Goal: Contribute content: Contribute content

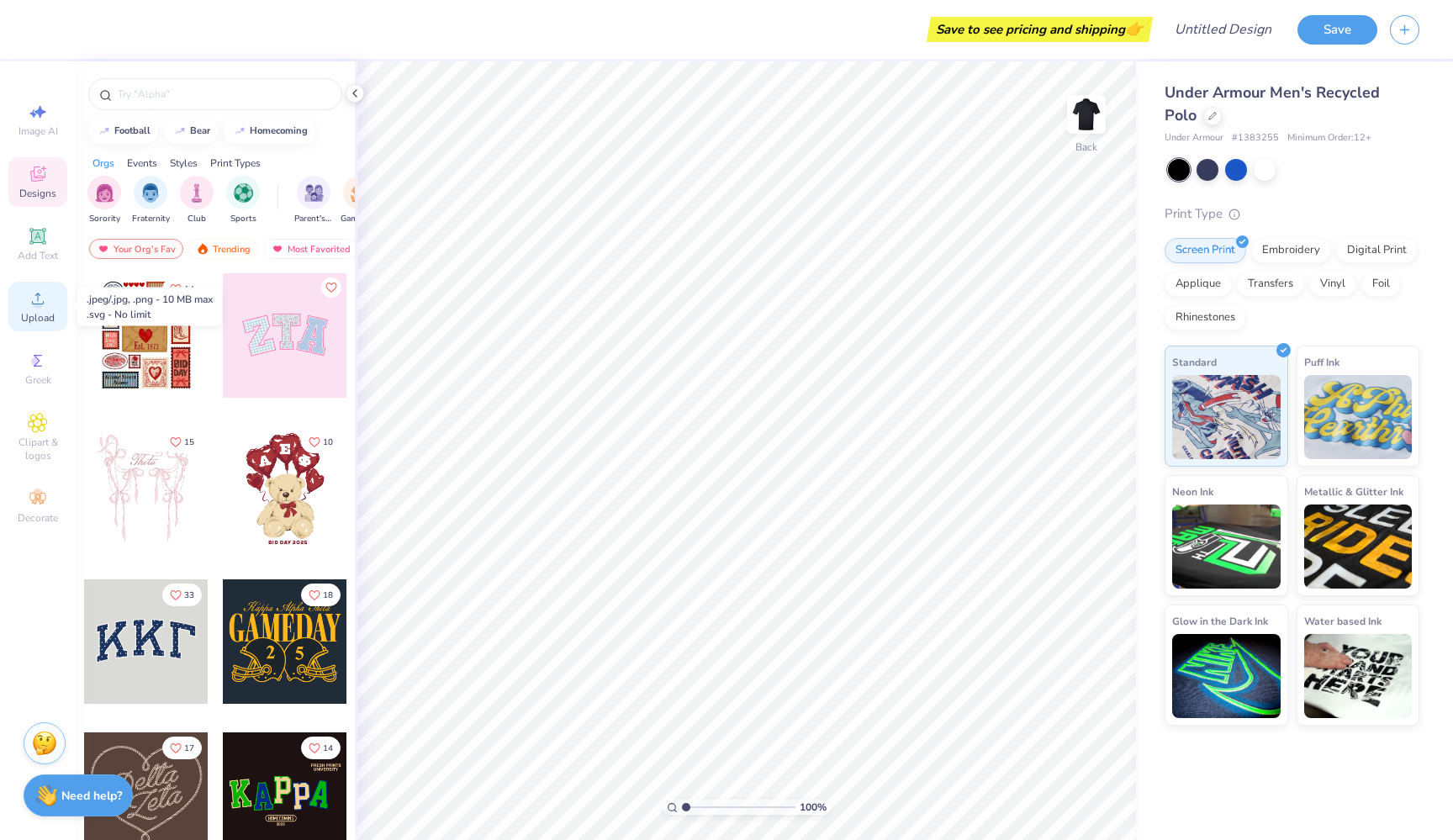
click at [44, 313] on span "Upload" at bounding box center [37, 317] width 34 height 13
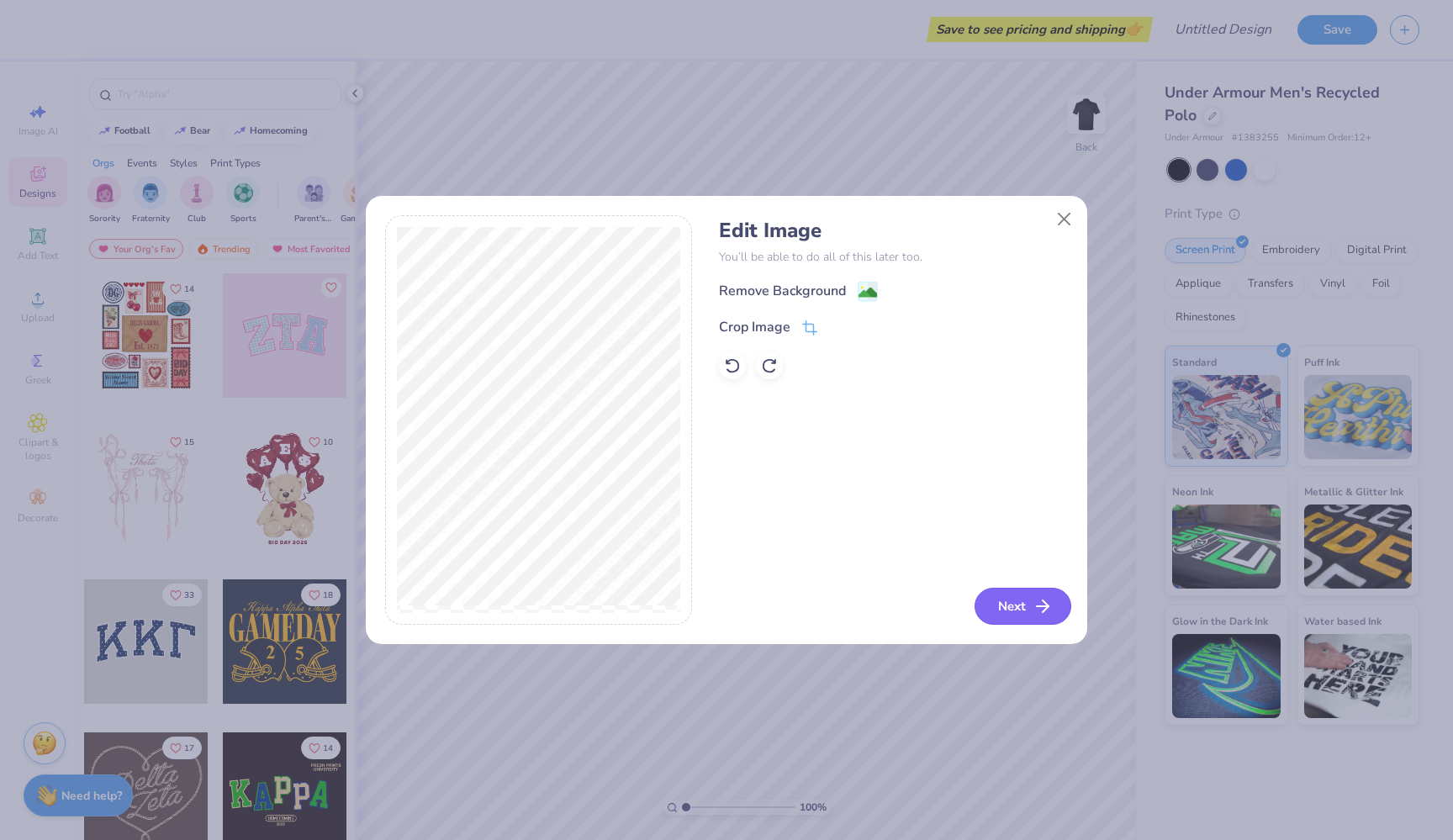
click at [1039, 606] on line "button" at bounding box center [1043, 606] width 12 height 0
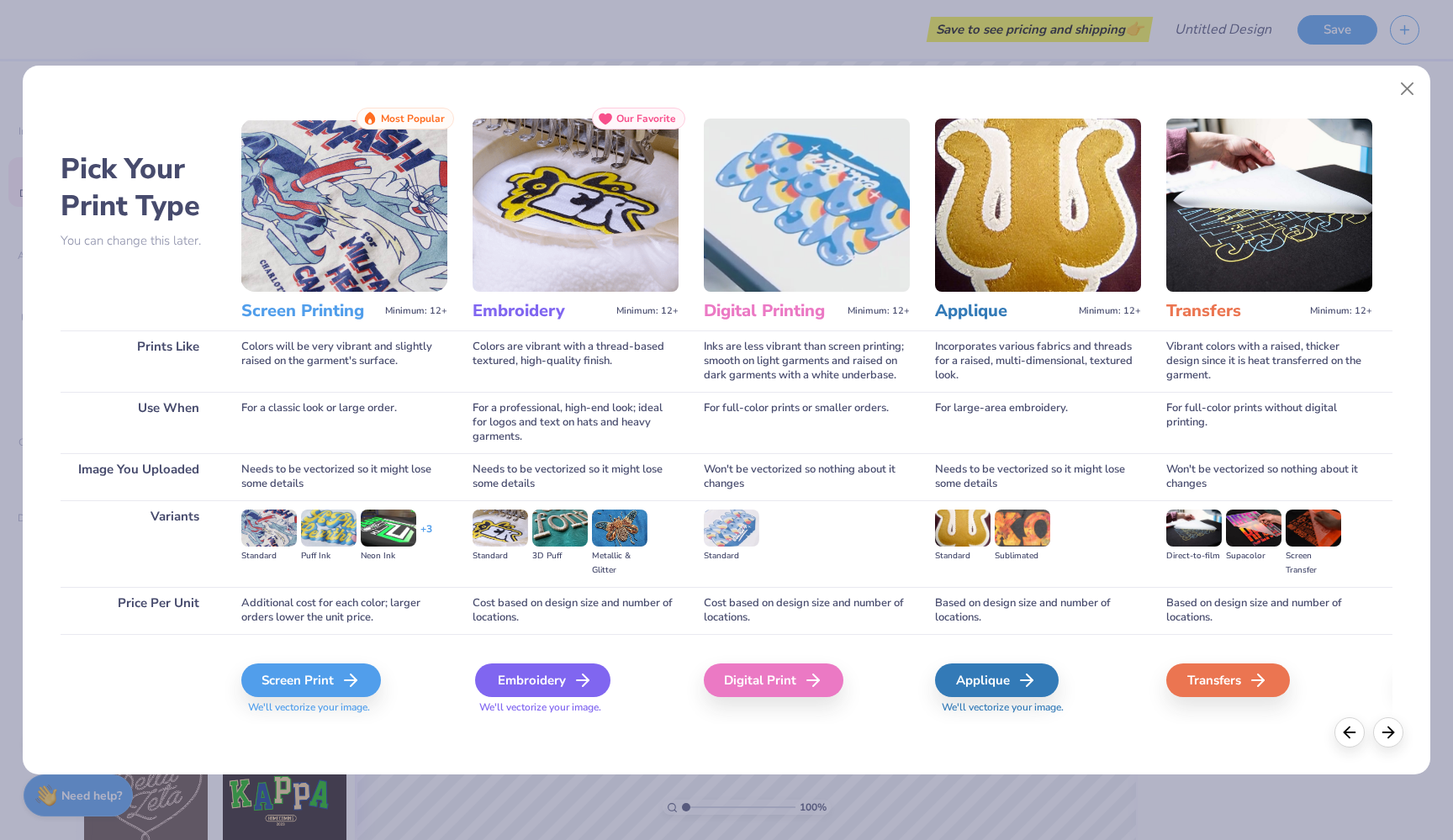
click at [546, 685] on div "Embroidery" at bounding box center [542, 680] width 136 height 34
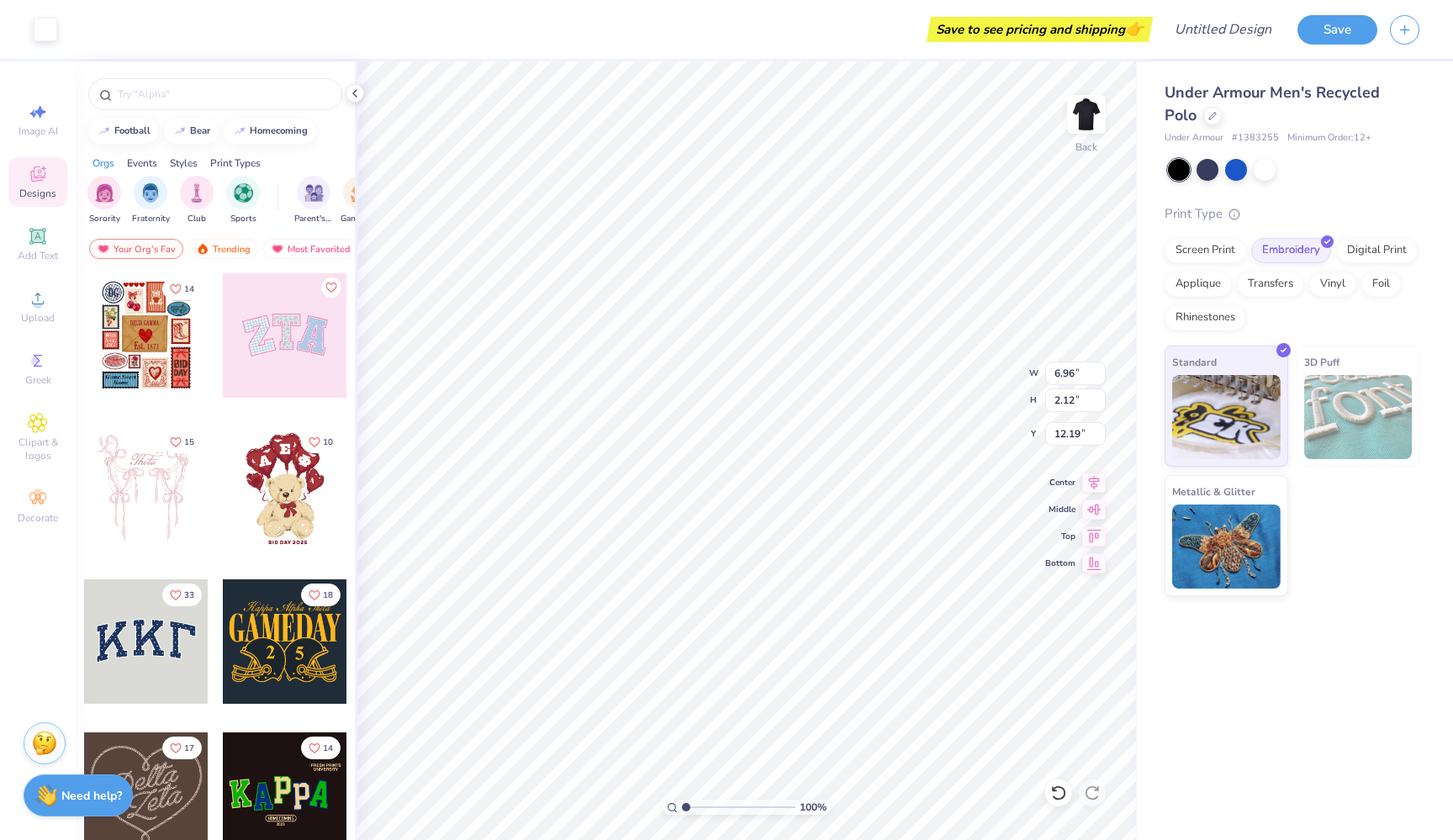
type input "3.25"
type input "0.99"
type input "5.58"
click at [1099, 513] on icon at bounding box center [1093, 508] width 23 height 21
click at [1097, 485] on icon at bounding box center [1093, 480] width 23 height 21
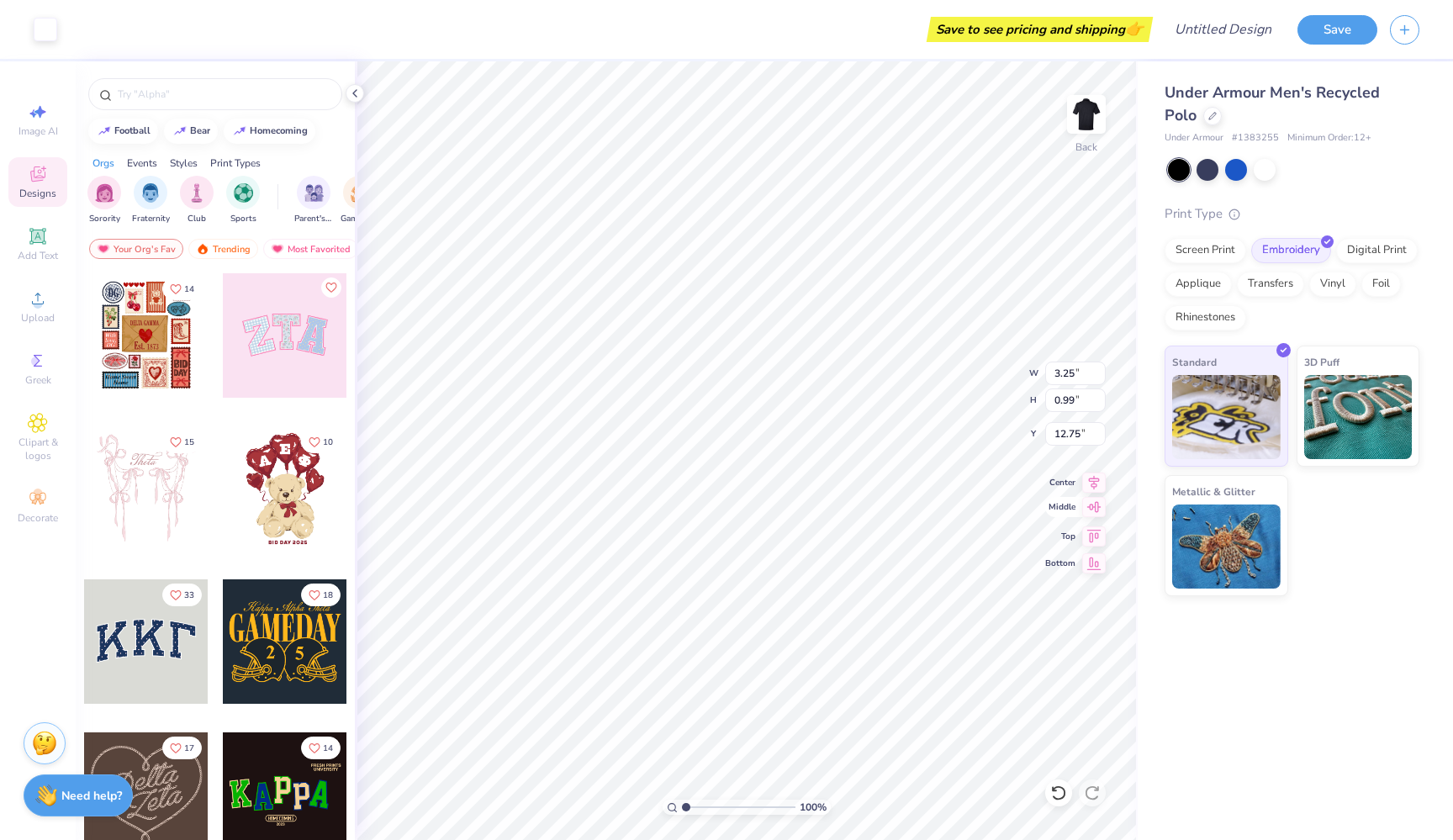
click at [1090, 515] on icon at bounding box center [1093, 508] width 23 height 21
type input "4.84"
click at [1085, 119] on img at bounding box center [1087, 114] width 67 height 67
click at [1079, 118] on img at bounding box center [1087, 114] width 67 height 67
click at [1253, 30] on input "Design Title" at bounding box center [1203, 29] width 165 height 34
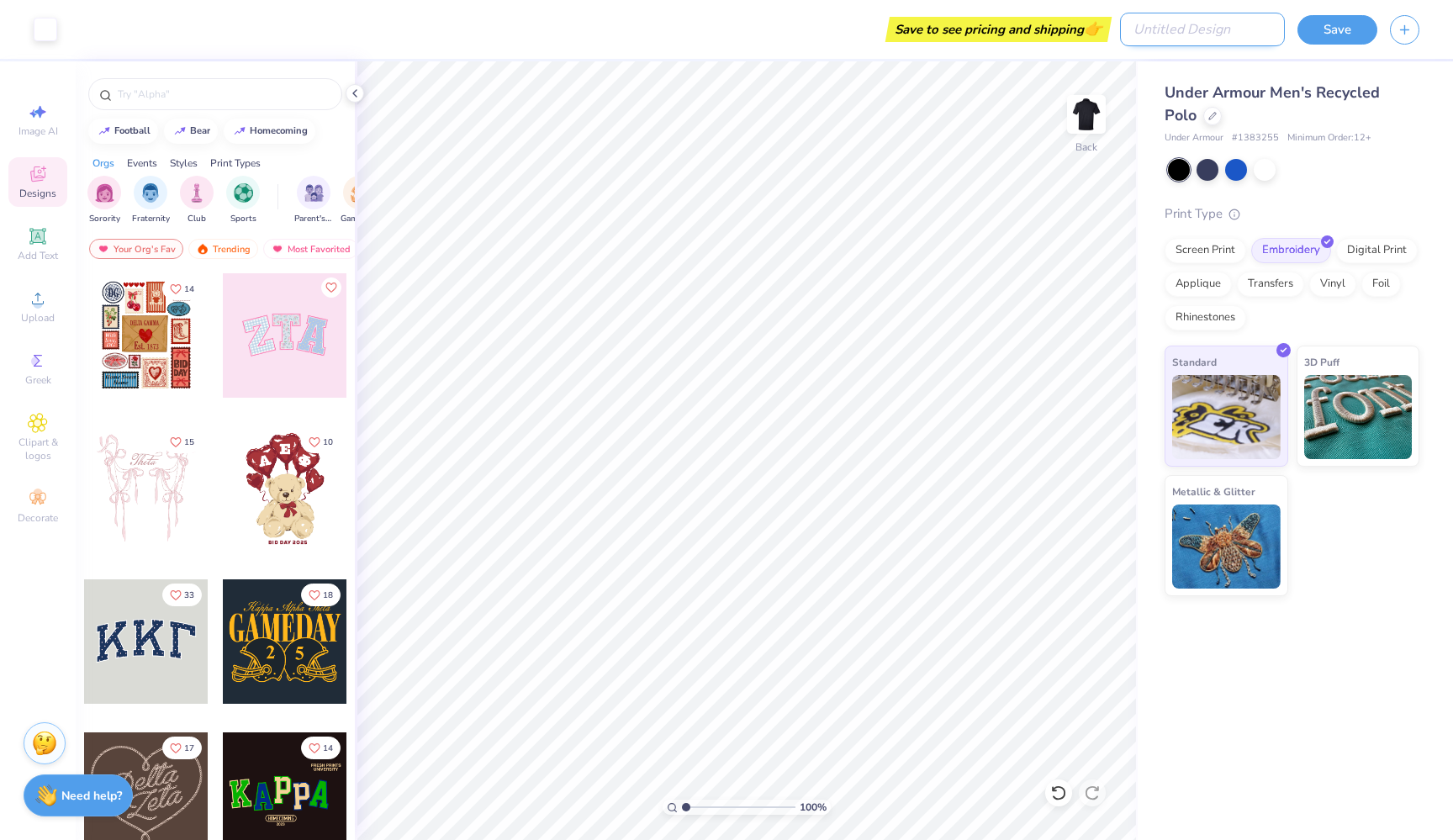
click at [1253, 30] on input "Design Title" at bounding box center [1203, 29] width 165 height 34
type input "golf see"
click at [1342, 37] on button "Save" at bounding box center [1337, 26] width 80 height 29
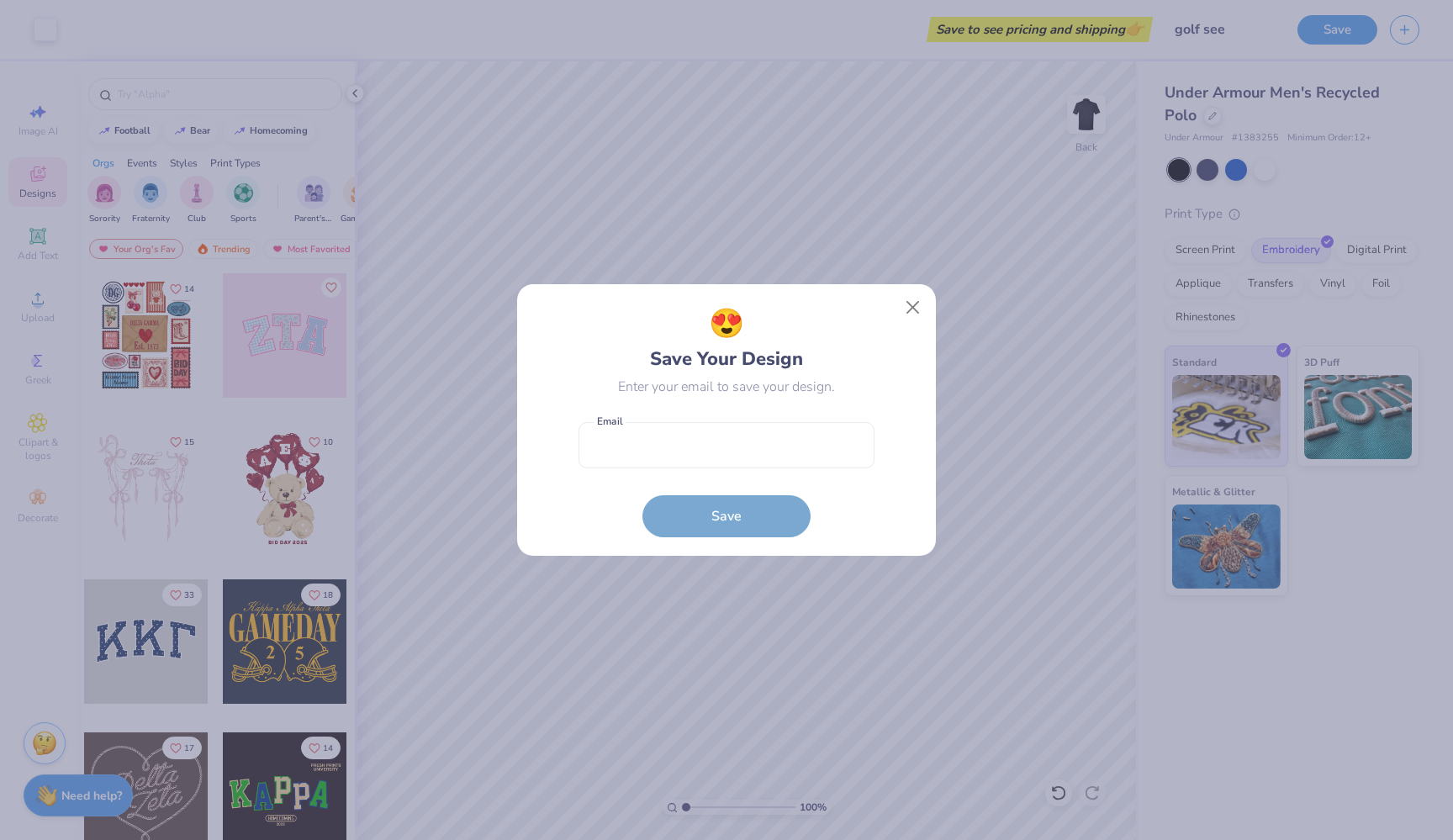
click at [704, 469] on form "Email is a required field Email Save" at bounding box center [727, 476] width 296 height 124
click at [789, 260] on div "😍 Save Your Design Enter your email to save your design. Email is a required fi…" at bounding box center [726, 420] width 1453 height 840
click at [924, 317] on button "Close" at bounding box center [913, 307] width 32 height 32
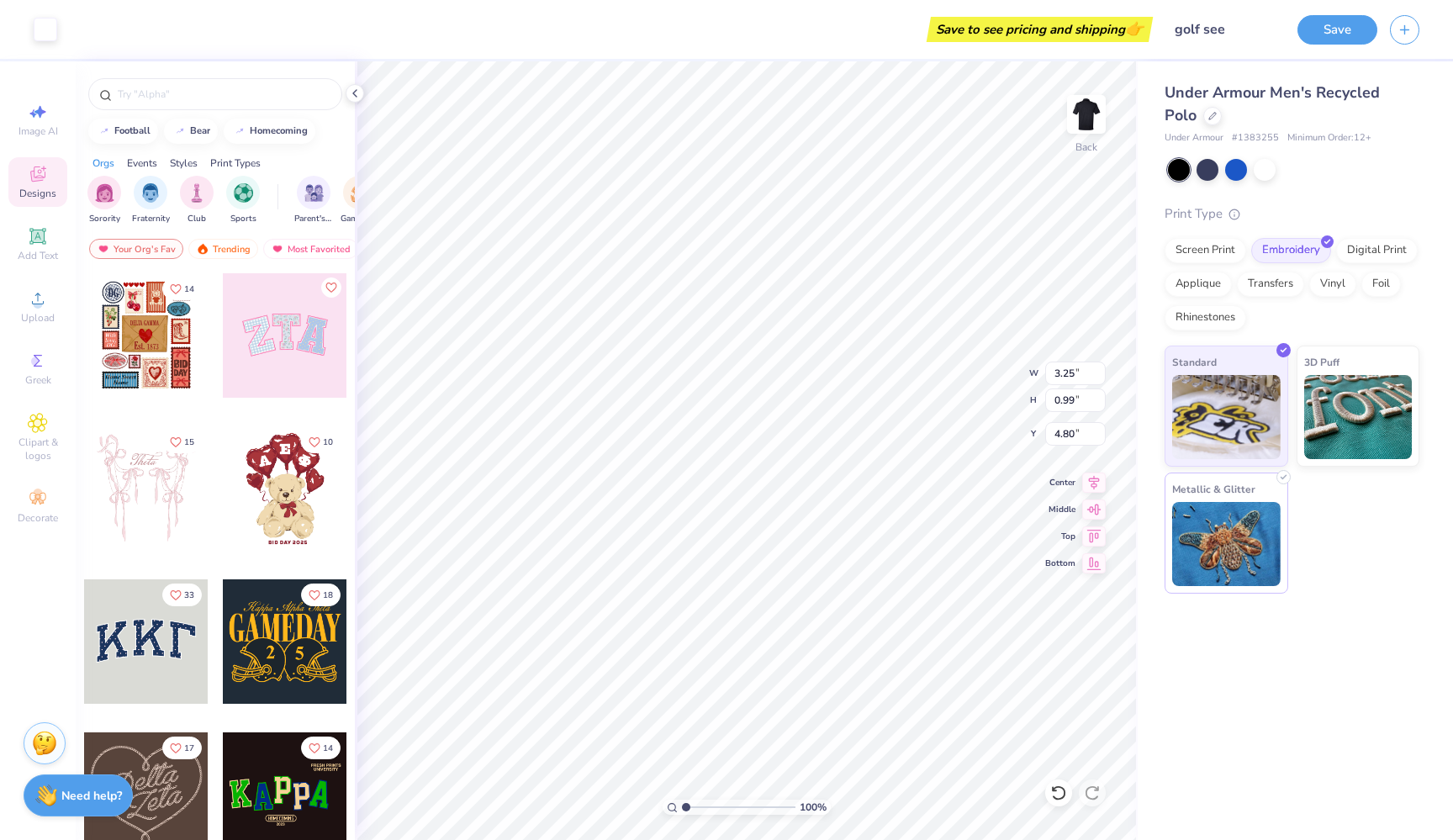
click at [1227, 536] on img at bounding box center [1226, 544] width 109 height 84
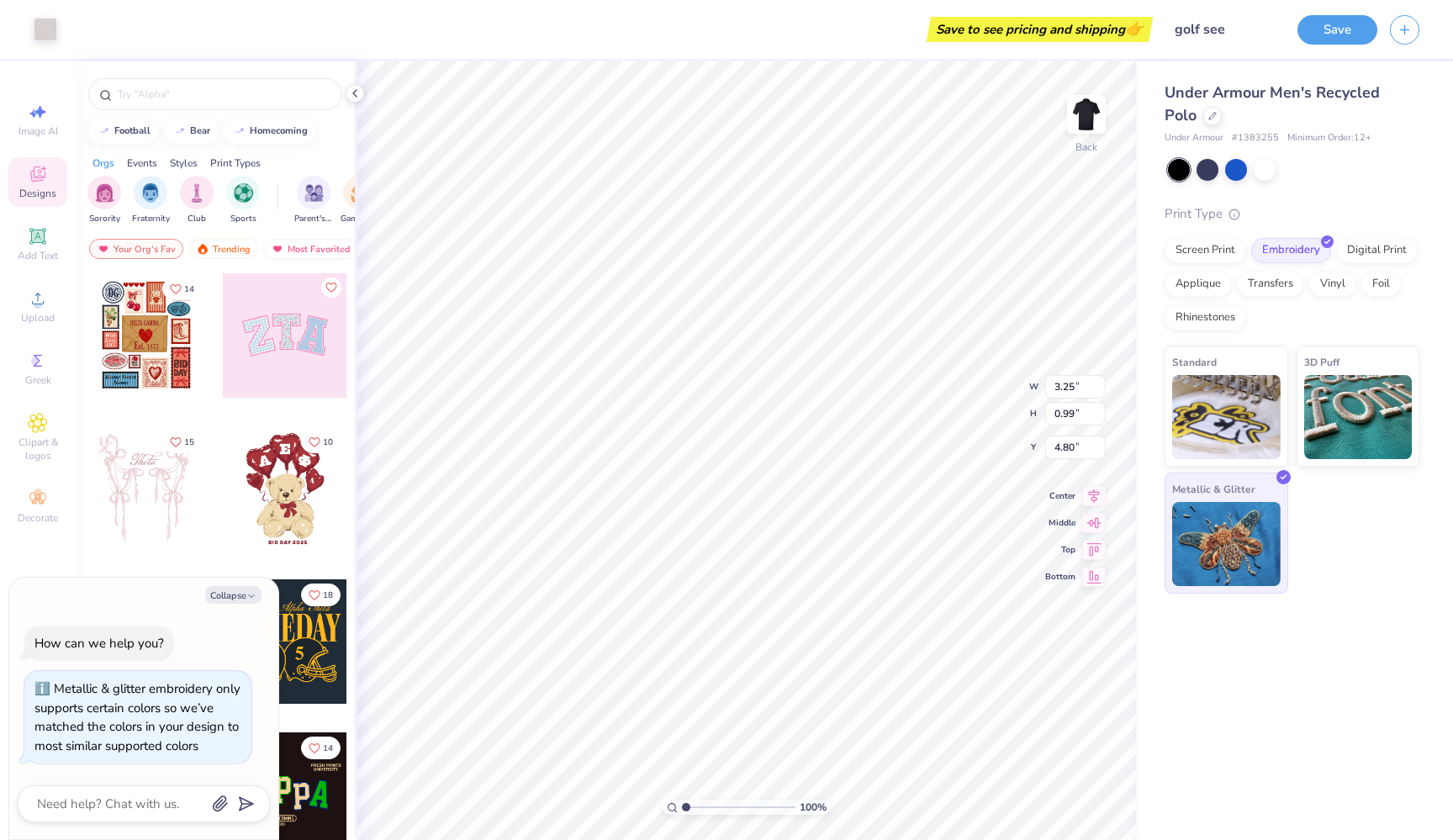
click at [1227, 536] on img at bounding box center [1226, 544] width 109 height 84
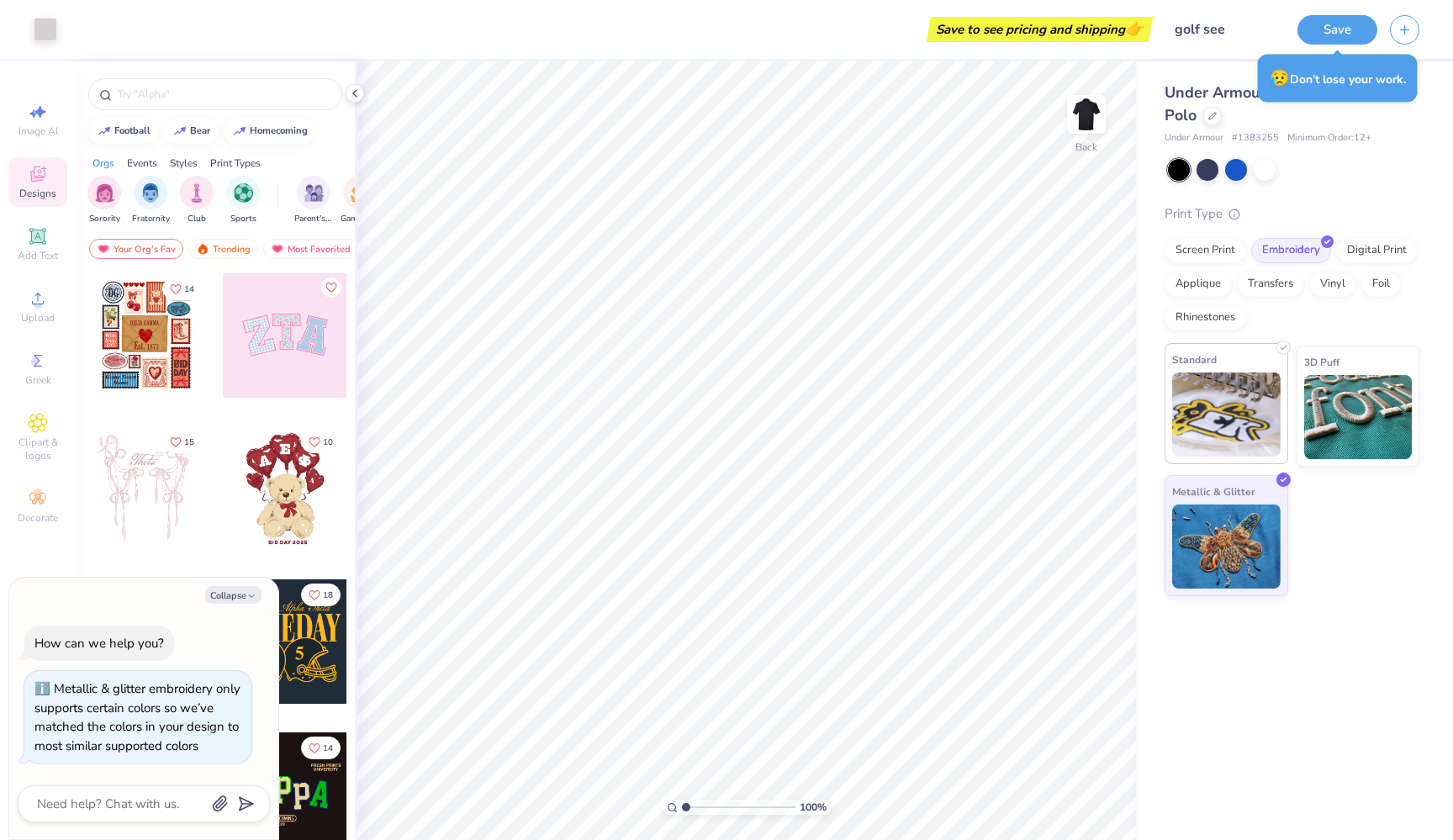
click at [1223, 440] on img at bounding box center [1226, 415] width 109 height 84
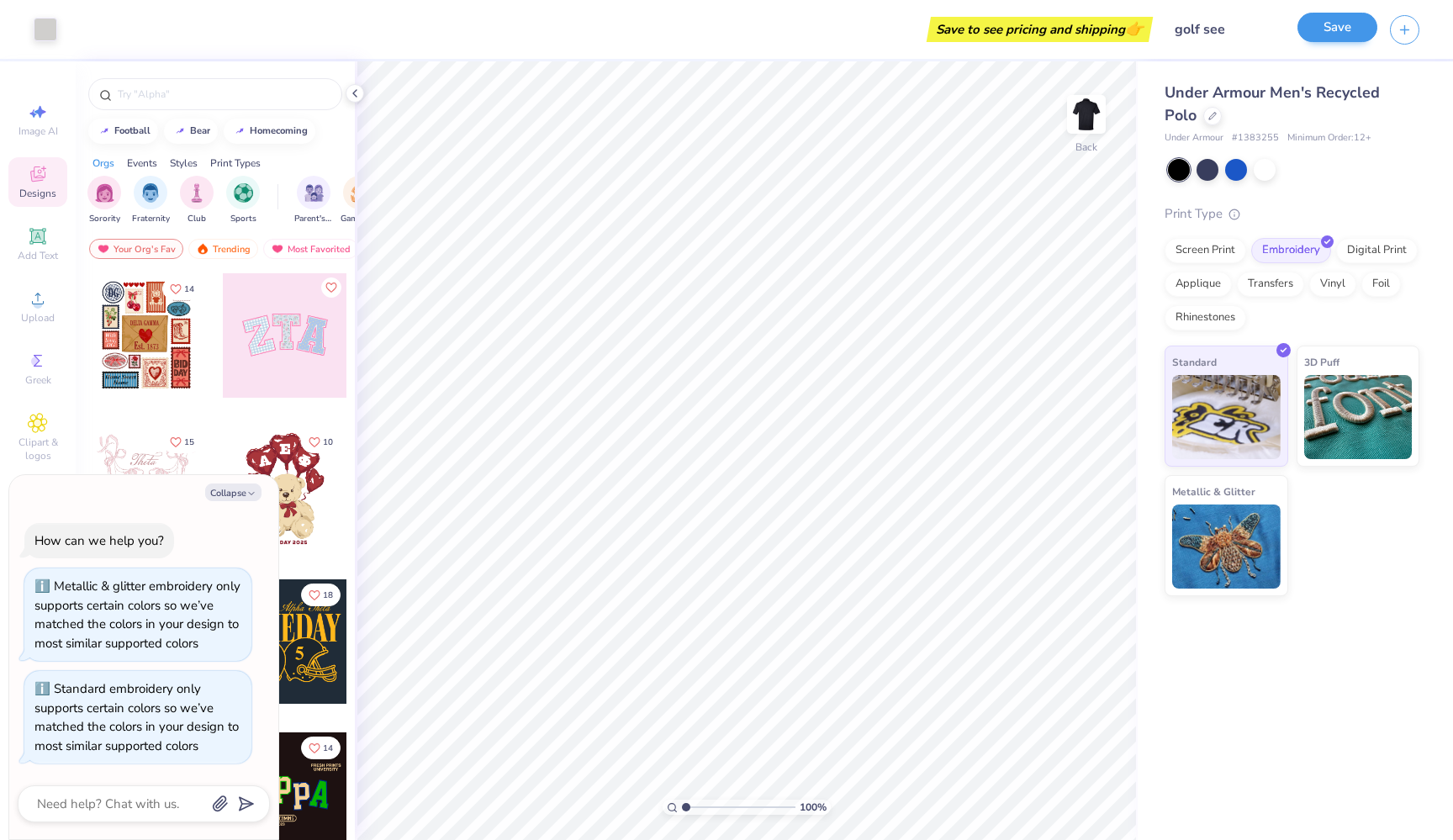
click at [1347, 33] on button "Save" at bounding box center [1337, 26] width 80 height 29
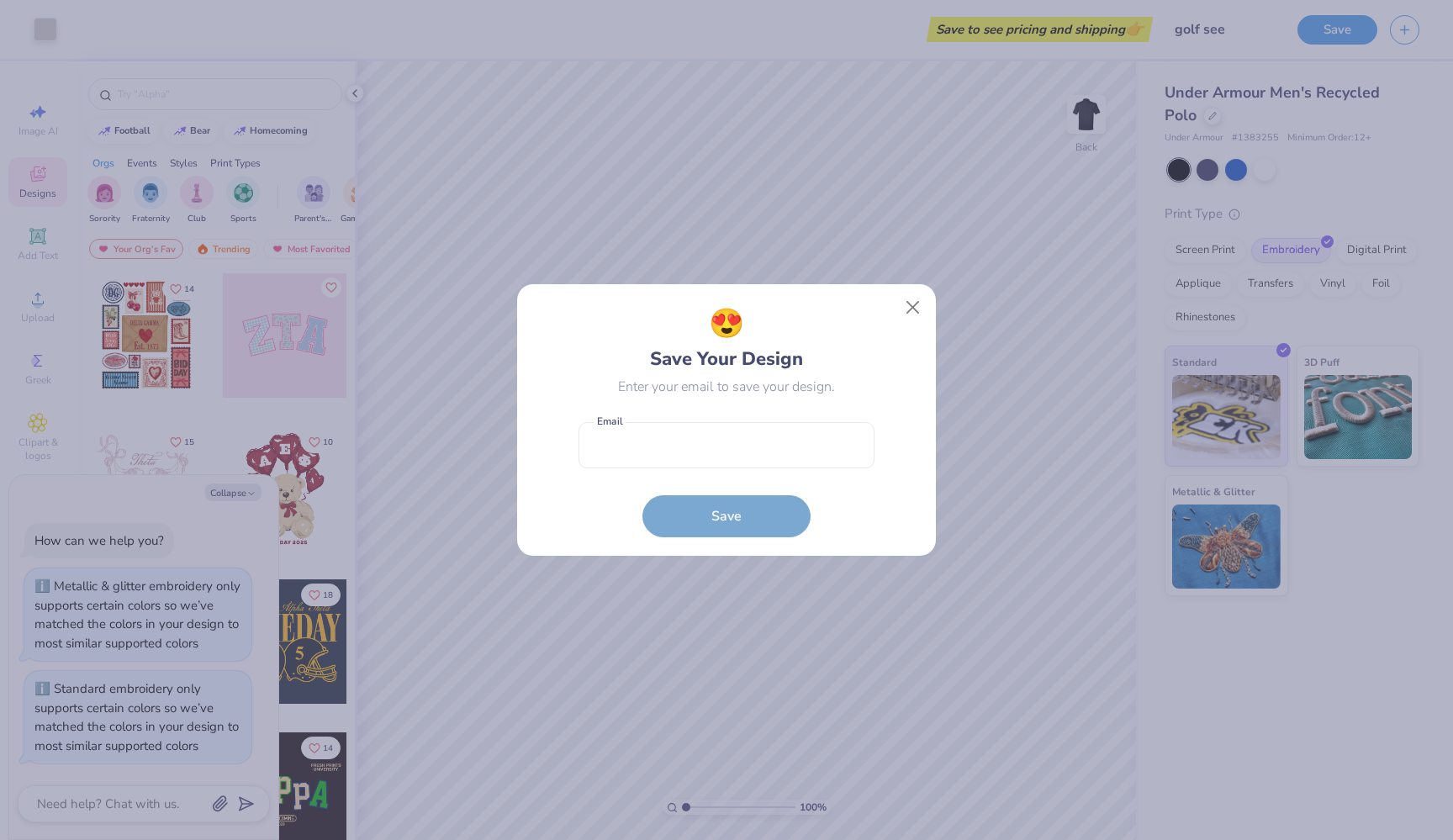
drag, startPoint x: 1087, startPoint y: 111, endPoint x: 1015, endPoint y: 136, distance: 76.2
click at [1087, 111] on div "😍 Save Your Design Enter your email to save your design. Email is a required fi…" at bounding box center [726, 420] width 1453 height 840
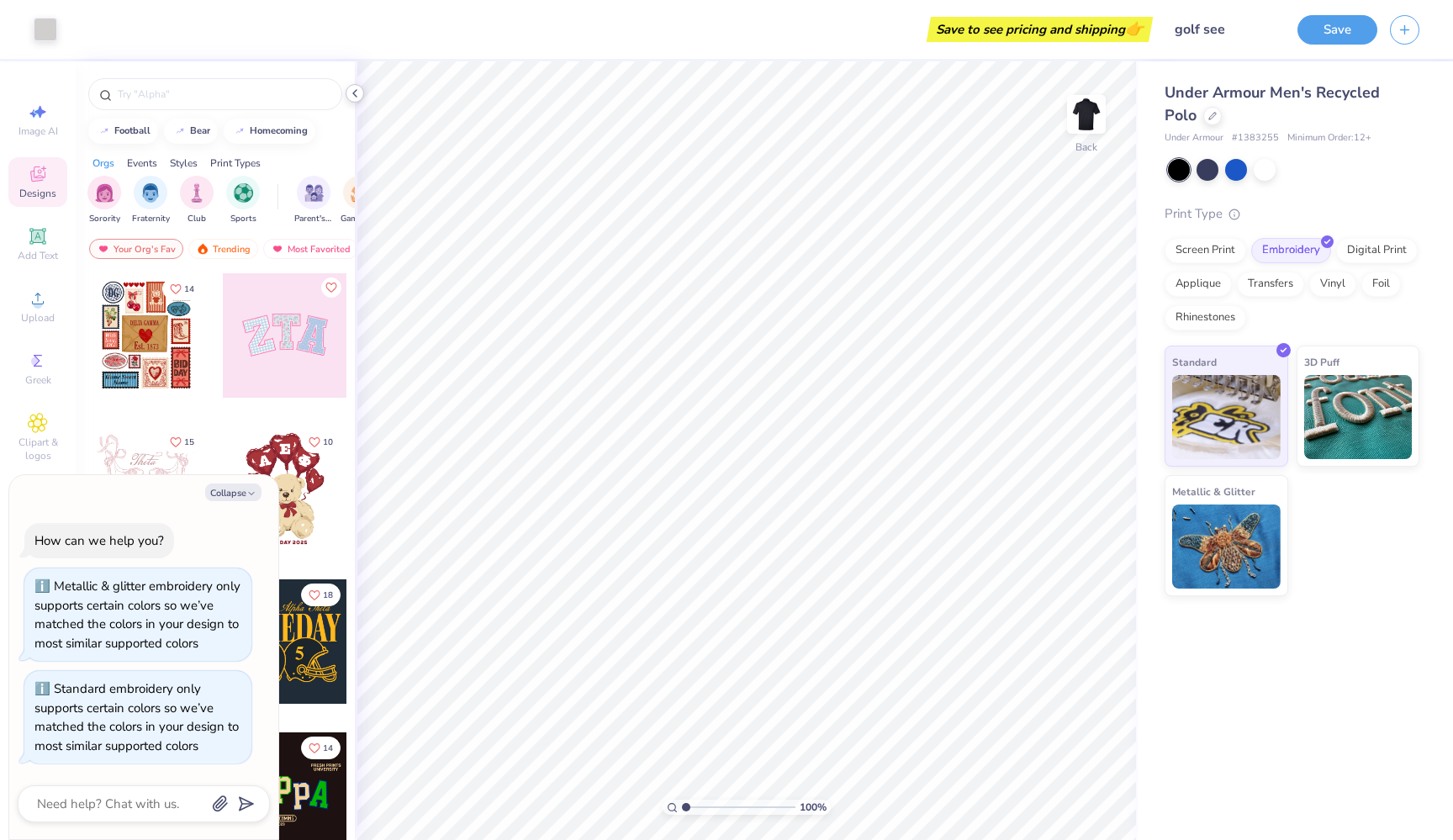
click at [353, 97] on icon at bounding box center [355, 93] width 13 height 13
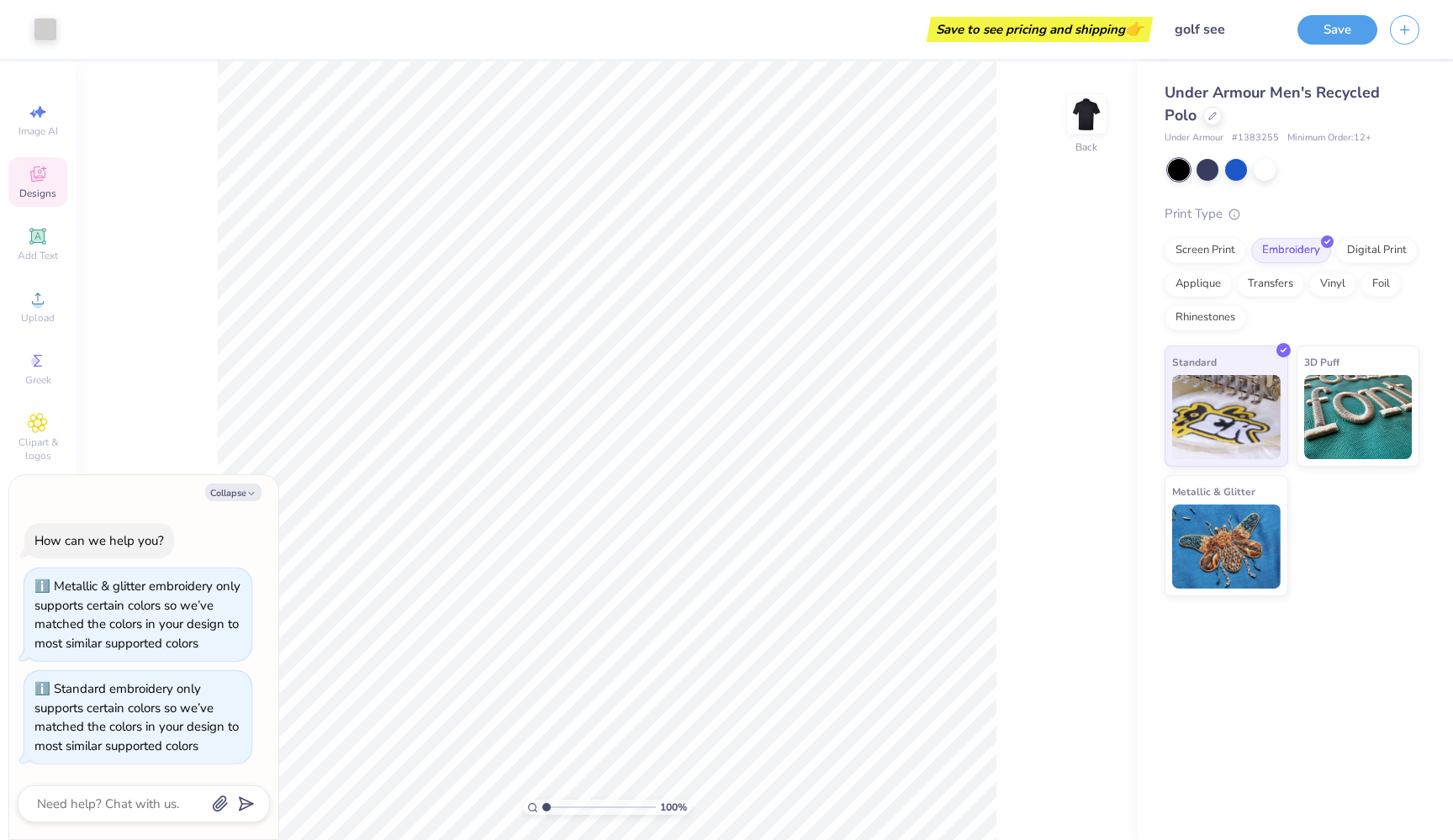
type textarea "x"
type input "1.34"
type textarea "x"
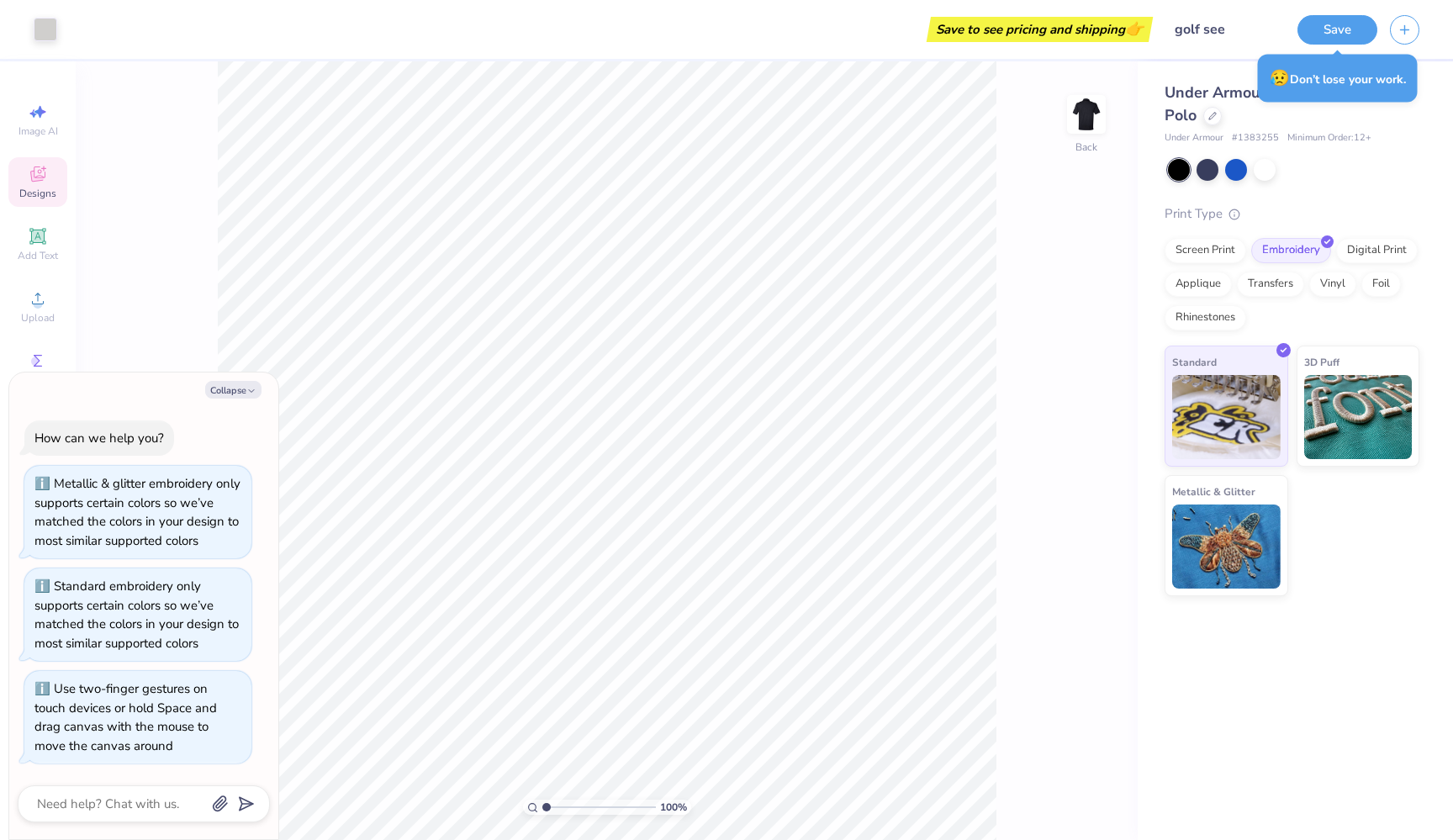
drag, startPoint x: 543, startPoint y: 809, endPoint x: 523, endPoint y: 809, distance: 20.0
type input "1"
click at [523, 809] on div "100 %" at bounding box center [607, 807] width 169 height 15
type textarea "x"
